Goal: Task Accomplishment & Management: Manage account settings

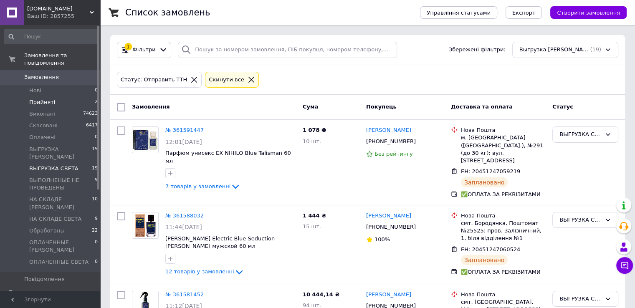
click at [44, 99] on span "Прийняті" at bounding box center [42, 103] width 26 height 8
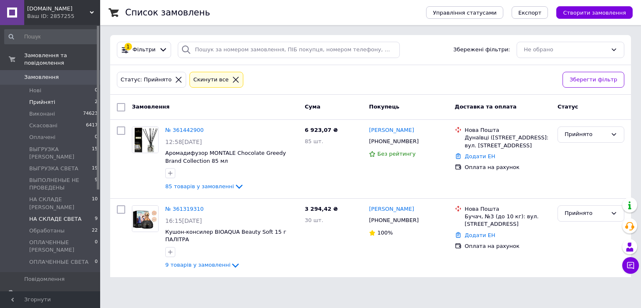
click at [54, 215] on span "НА СКЛАДЕ СВЕТА" at bounding box center [55, 219] width 52 height 8
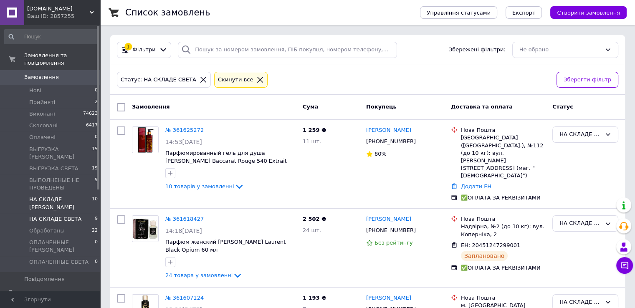
click at [54, 196] on span "НА СКЛАДЕ [PERSON_NAME]" at bounding box center [60, 203] width 63 height 15
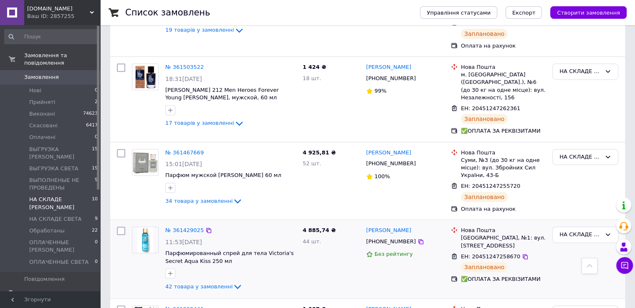
scroll to position [614, 0]
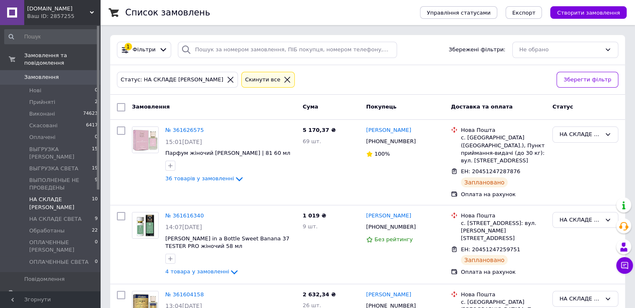
click at [123, 107] on input "checkbox" at bounding box center [121, 107] width 8 height 8
checkbox input "true"
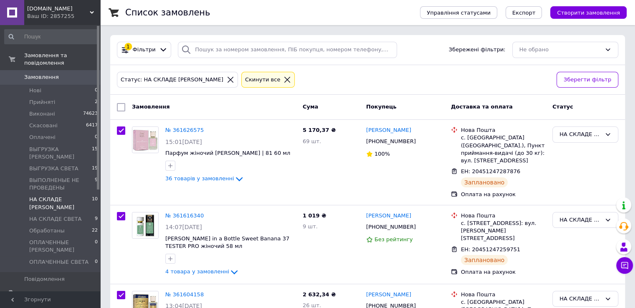
checkbox input "true"
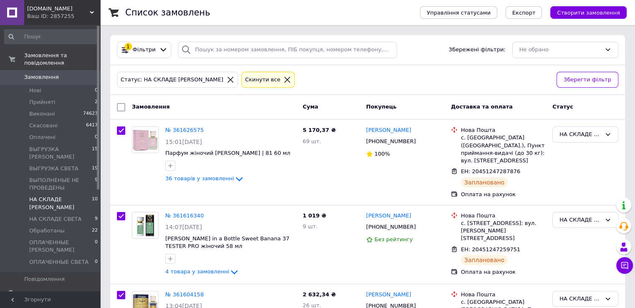
checkbox input "true"
click at [536, 13] on span "Експорт" at bounding box center [523, 13] width 23 height 6
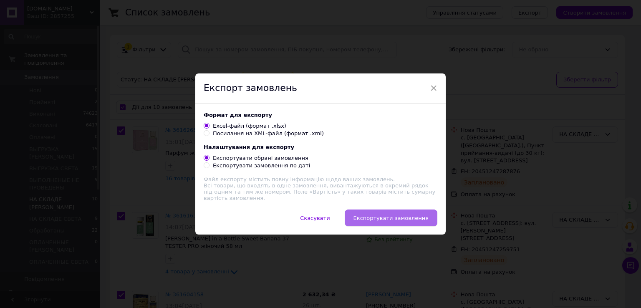
click at [382, 215] on span "Експортувати замовлення" at bounding box center [391, 218] width 75 height 6
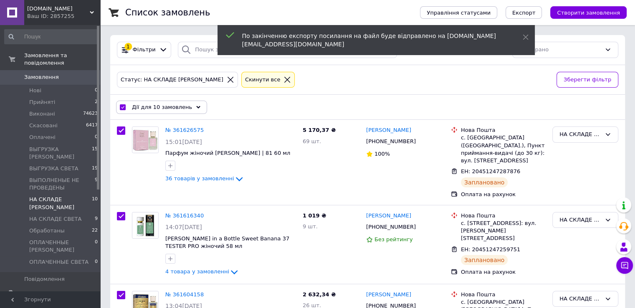
click at [43, 304] on span "[DEMOGRAPHIC_DATA]" at bounding box center [55, 308] width 62 height 8
